Goal: Information Seeking & Learning: Learn about a topic

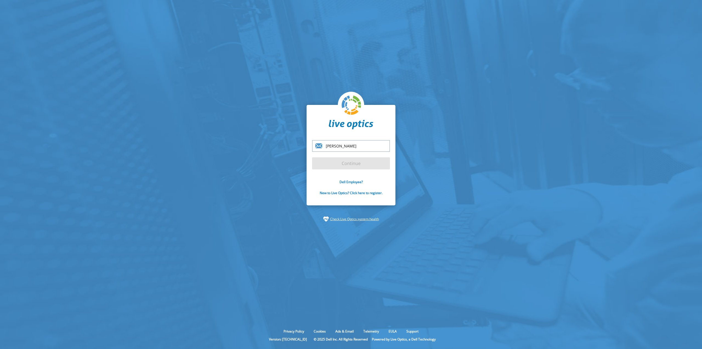
type input "[PERSON_NAME][EMAIL_ADDRESS][PERSON_NAME][PERSON_NAME][DOMAIN_NAME]"
click at [358, 166] on input "Continue" at bounding box center [351, 163] width 78 height 12
click at [356, 162] on input "Continue" at bounding box center [351, 163] width 78 height 12
click at [355, 162] on input "Continue" at bounding box center [351, 163] width 78 height 12
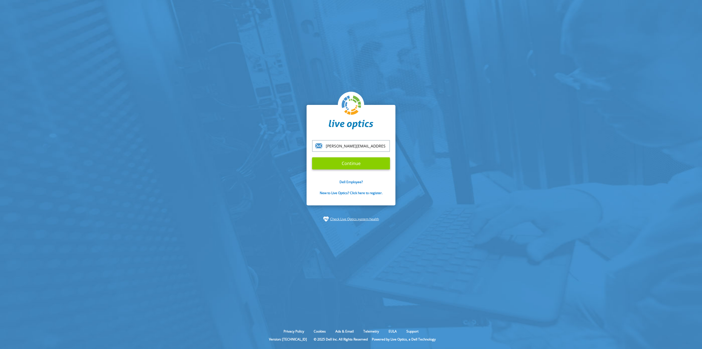
click at [355, 162] on input "Continue" at bounding box center [351, 163] width 78 height 12
click at [348, 163] on input "Continue" at bounding box center [351, 163] width 78 height 12
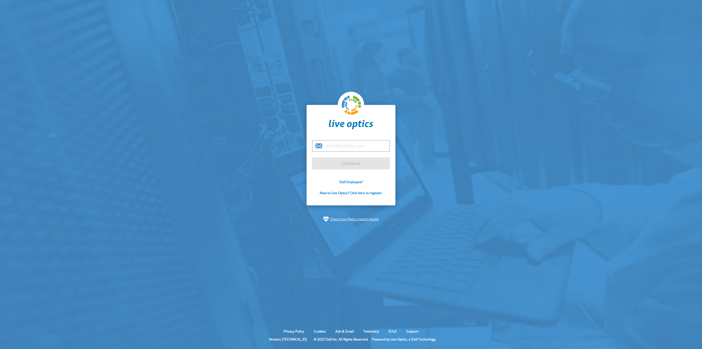
drag, startPoint x: 338, startPoint y: 142, endPoint x: 343, endPoint y: 146, distance: 6.3
click at [338, 142] on input "email" at bounding box center [351, 146] width 78 height 12
click at [342, 146] on input "email" at bounding box center [351, 146] width 78 height 12
type input "[PERSON_NAME][EMAIL_ADDRESS][PERSON_NAME][PERSON_NAME][DOMAIN_NAME]"
click at [352, 163] on input "Continue" at bounding box center [351, 163] width 78 height 12
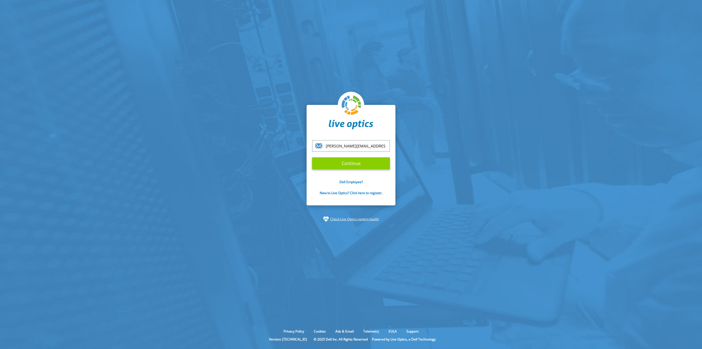
click at [348, 165] on input "Continue" at bounding box center [351, 163] width 78 height 12
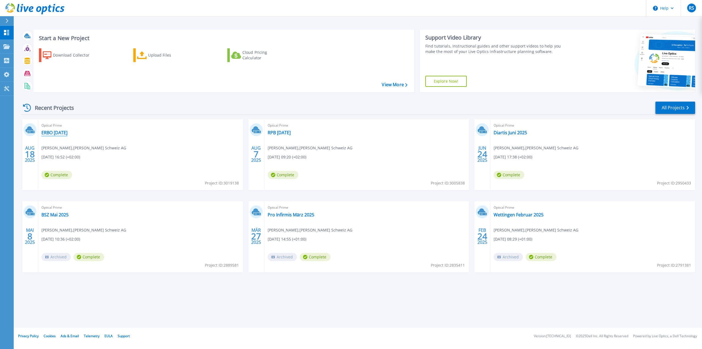
click at [57, 131] on link "ERBO [DATE]" at bounding box center [54, 132] width 26 height 5
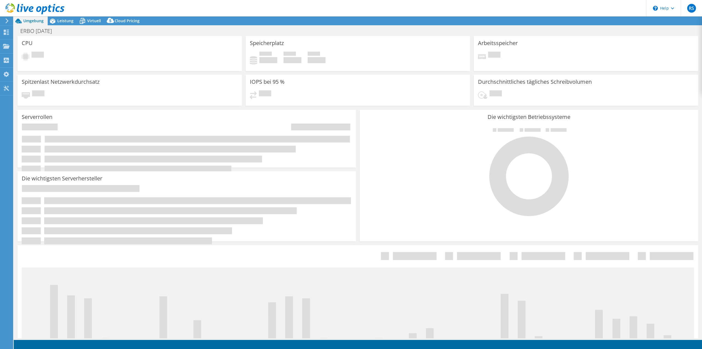
select select "USD"
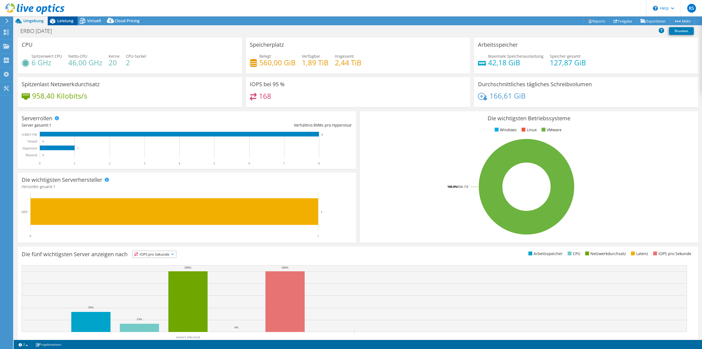
click at [65, 21] on span "Leistung" at bounding box center [65, 20] width 16 height 5
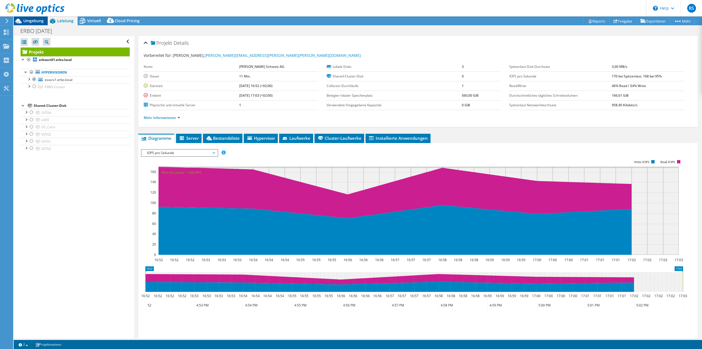
click at [33, 22] on span "Umgebung" at bounding box center [33, 20] width 20 height 5
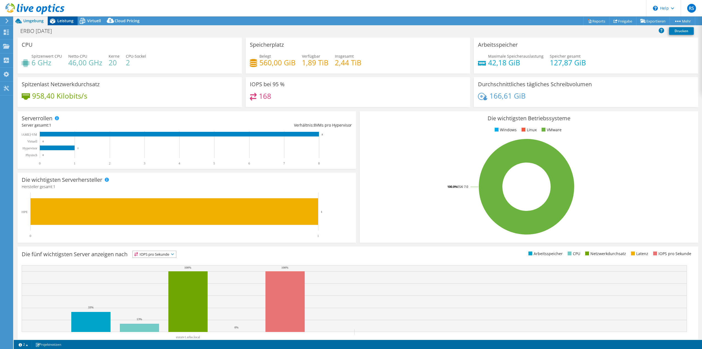
click at [57, 22] on icon at bounding box center [53, 21] width 10 height 10
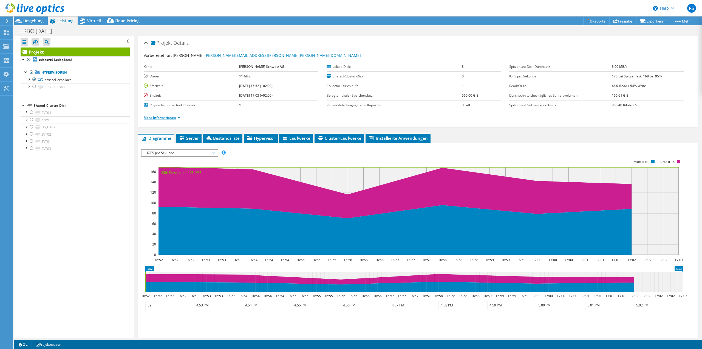
click at [179, 117] on link "Mehr Informationen" at bounding box center [162, 117] width 36 height 5
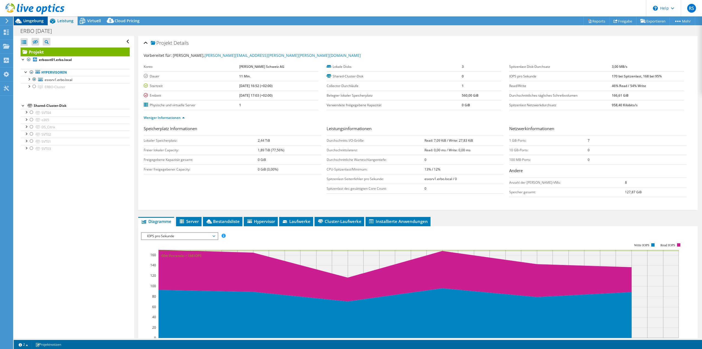
click at [31, 21] on span "Umgebung" at bounding box center [33, 20] width 20 height 5
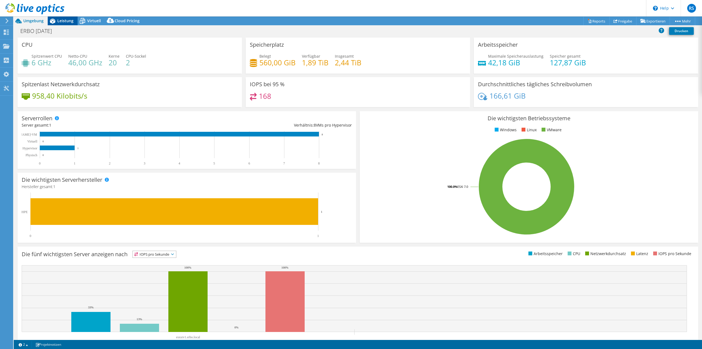
click at [62, 21] on span "Leistung" at bounding box center [65, 20] width 16 height 5
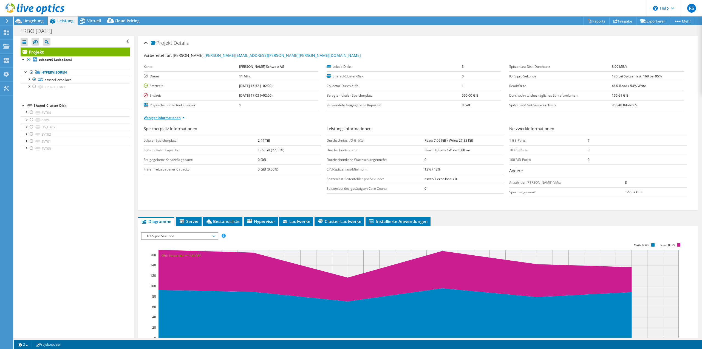
click at [176, 117] on link "Weniger Informationen" at bounding box center [164, 117] width 41 height 5
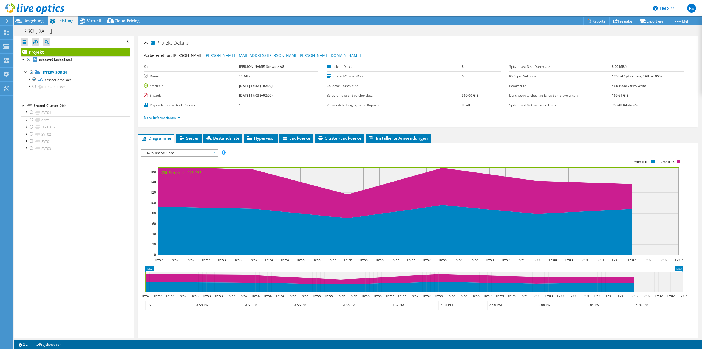
click at [176, 117] on link "Mehr Informationen" at bounding box center [162, 117] width 36 height 5
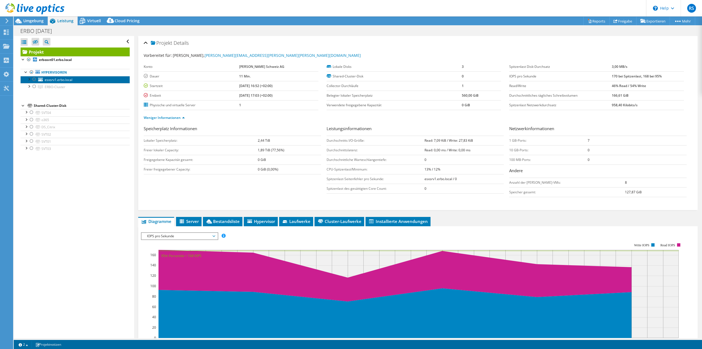
click at [58, 80] on span "esxsrv1.erbo.local" at bounding box center [59, 79] width 28 height 5
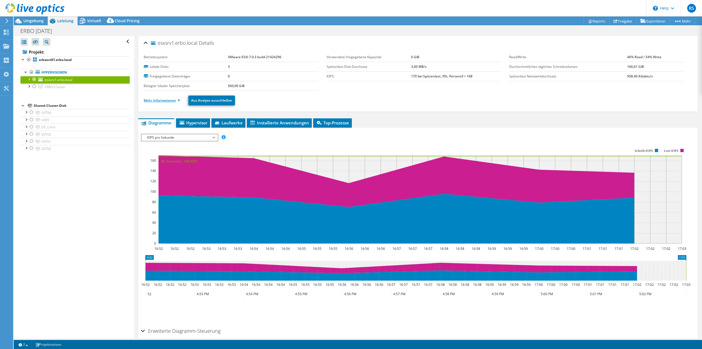
click at [171, 100] on link "Mehr Informationen" at bounding box center [162, 100] width 36 height 5
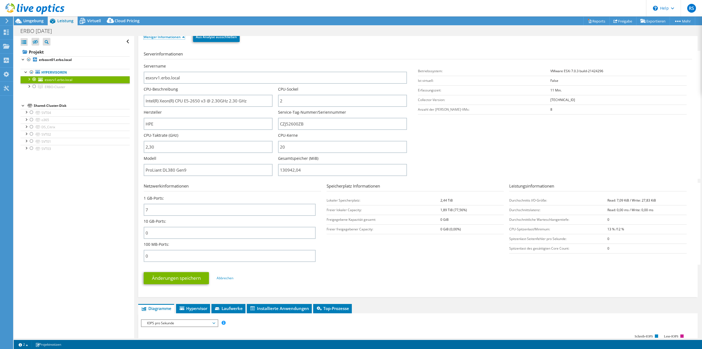
scroll to position [55, 0]
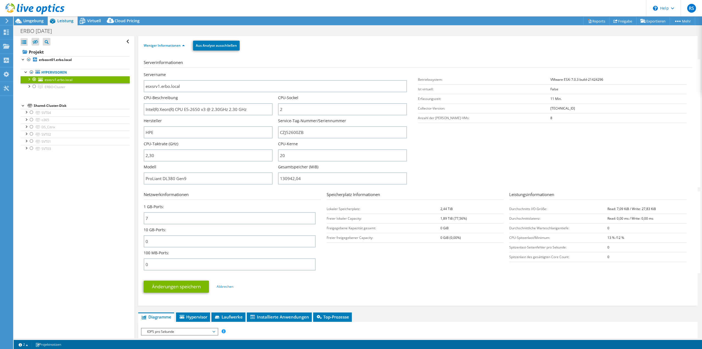
drag, startPoint x: 38, startPoint y: 18, endPoint x: 65, endPoint y: 27, distance: 27.8
click at [38, 18] on span "Umgebung" at bounding box center [33, 20] width 20 height 5
